Goal: Information Seeking & Learning: Learn about a topic

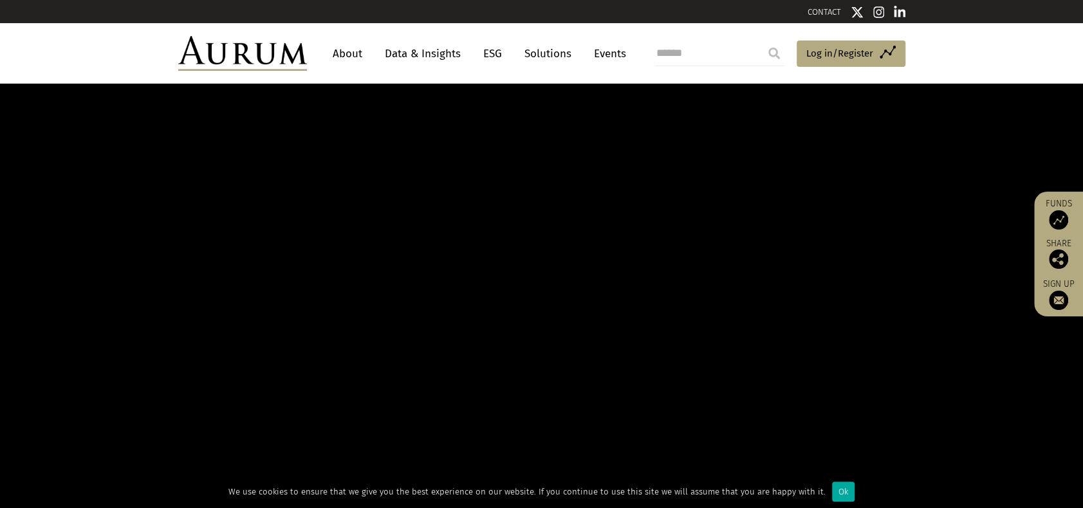
click at [347, 51] on link "About" at bounding box center [347, 54] width 42 height 24
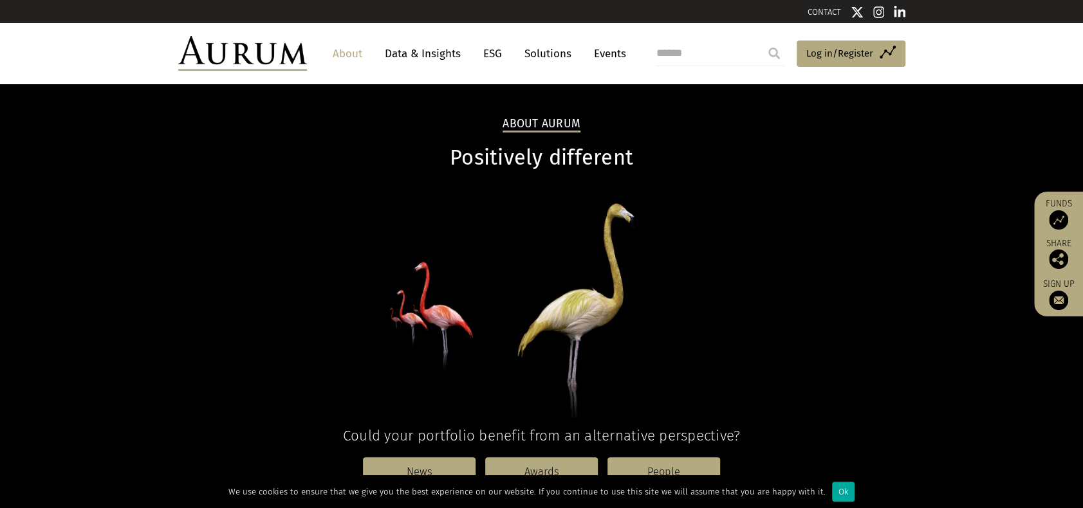
click at [352, 50] on link "About" at bounding box center [347, 54] width 42 height 24
